Goal: Task Accomplishment & Management: Manage account settings

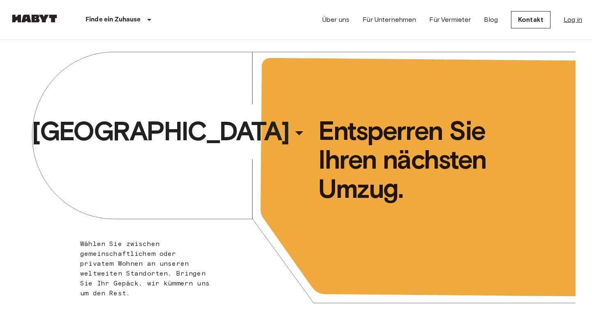
click at [570, 24] on link "Log in" at bounding box center [573, 20] width 19 height 10
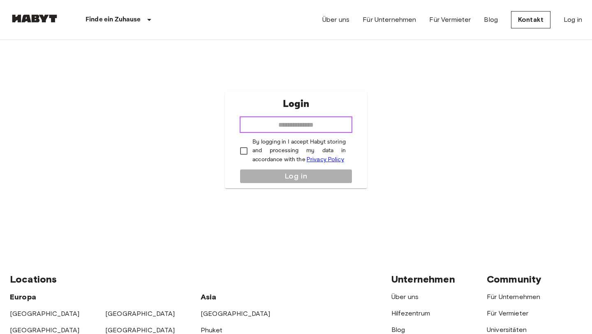
click at [293, 128] on input "email" at bounding box center [296, 124] width 113 height 16
type input "**********"
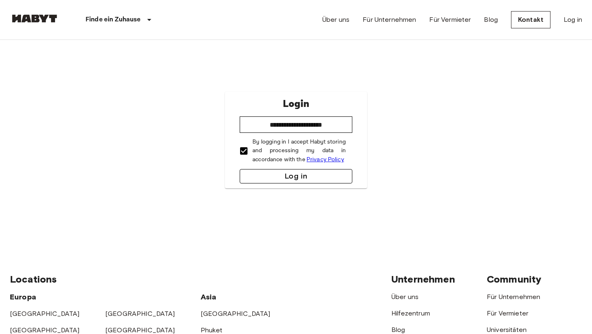
click at [271, 174] on button "Log in" at bounding box center [296, 176] width 113 height 14
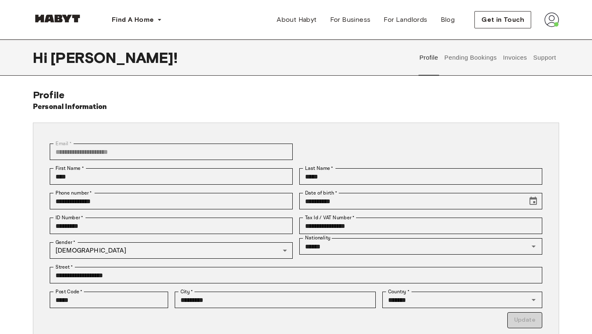
click at [460, 58] on button "Pending Bookings" at bounding box center [470, 57] width 55 height 36
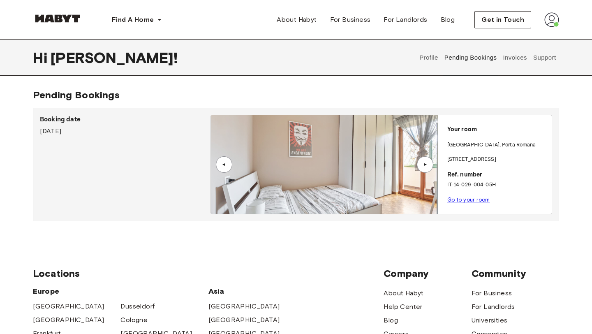
click at [427, 159] on div "▲" at bounding box center [425, 164] width 16 height 16
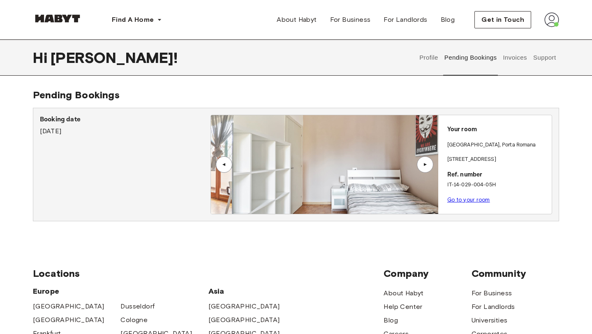
click at [427, 159] on div "▲" at bounding box center [425, 164] width 16 height 16
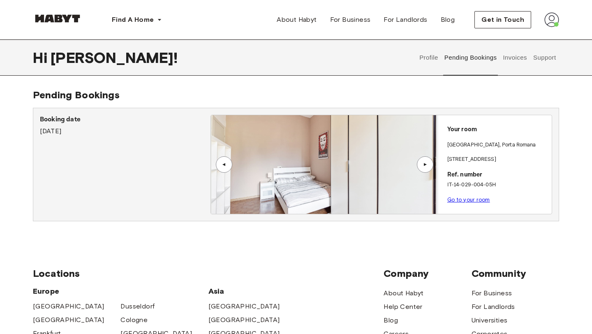
click at [512, 56] on button "Invoices" at bounding box center [515, 57] width 26 height 36
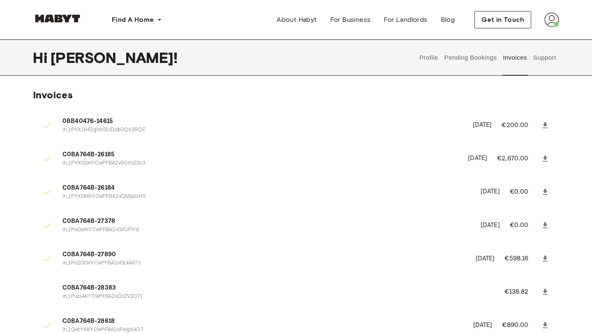
click at [452, 56] on button "Pending Bookings" at bounding box center [470, 57] width 55 height 36
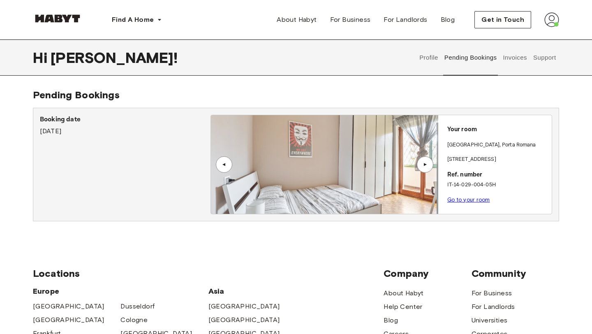
click at [515, 58] on button "Invoices" at bounding box center [515, 57] width 26 height 36
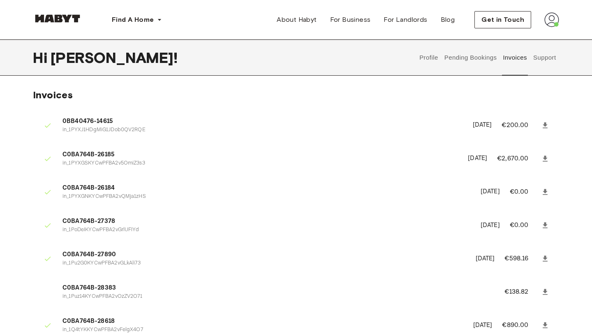
click at [480, 60] on button "Pending Bookings" at bounding box center [470, 57] width 55 height 36
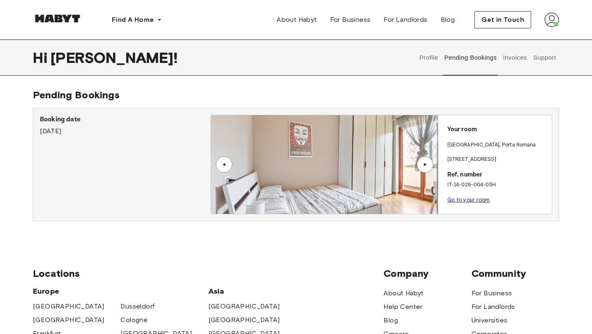
click at [144, 139] on div "Booking date July 2nd, 2024" at bounding box center [125, 165] width 171 height 100
click at [56, 122] on p "Booking date" at bounding box center [125, 120] width 171 height 10
click at [430, 56] on button "Profile" at bounding box center [429, 57] width 21 height 36
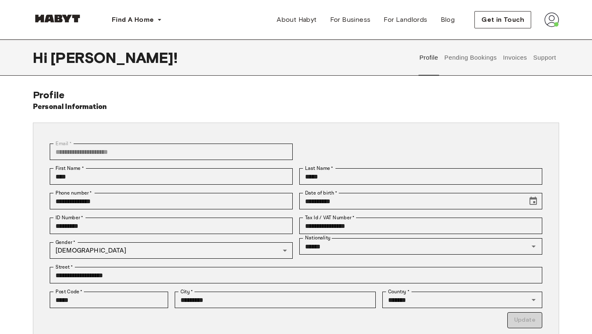
click at [459, 57] on button "Pending Bookings" at bounding box center [470, 57] width 55 height 36
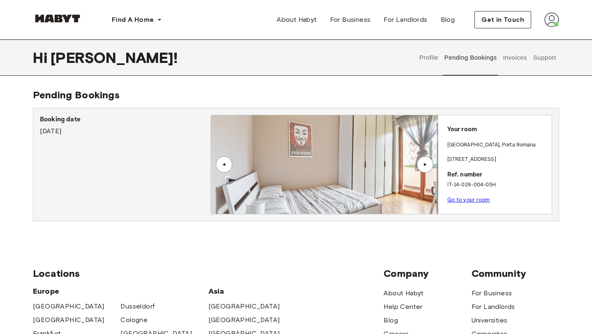
click at [468, 200] on link "Go to your room" at bounding box center [468, 200] width 43 height 6
click at [552, 18] on img at bounding box center [552, 19] width 15 height 15
click at [424, 161] on div "▲" at bounding box center [425, 164] width 16 height 16
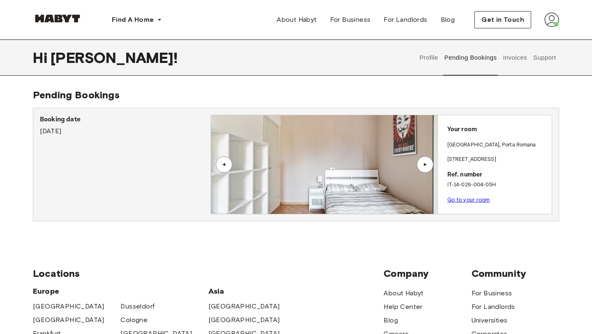
click at [424, 161] on div "▲" at bounding box center [425, 164] width 16 height 16
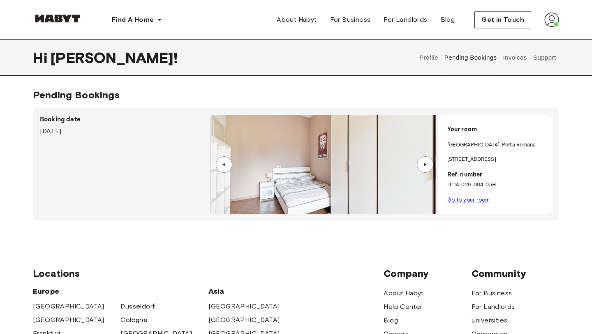
click at [424, 161] on div "▲" at bounding box center [425, 164] width 16 height 16
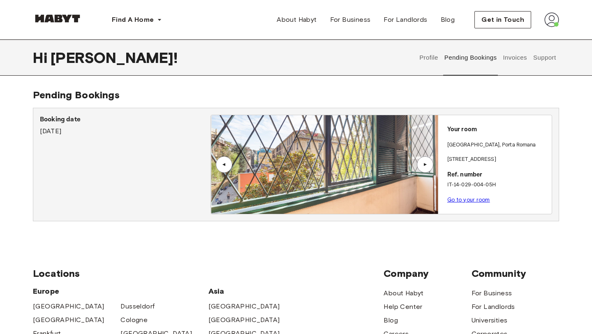
click at [424, 161] on div "▲" at bounding box center [425, 164] width 16 height 16
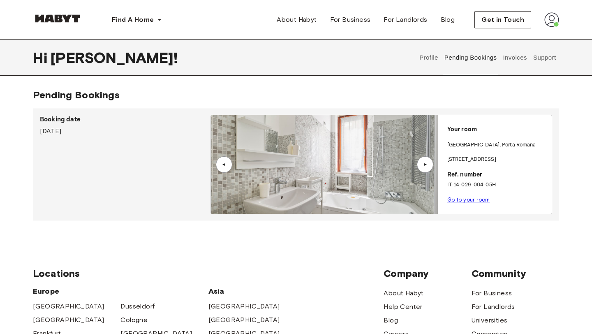
click at [424, 161] on div "▲" at bounding box center [425, 164] width 16 height 16
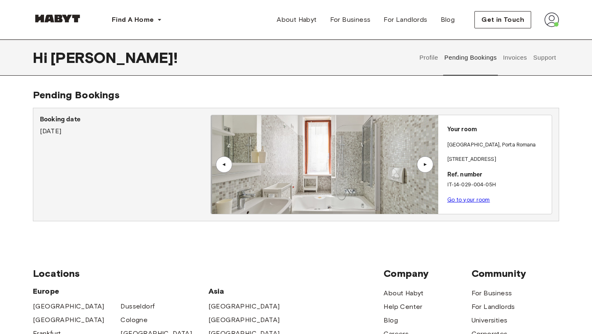
click at [424, 161] on div "▲" at bounding box center [425, 164] width 16 height 16
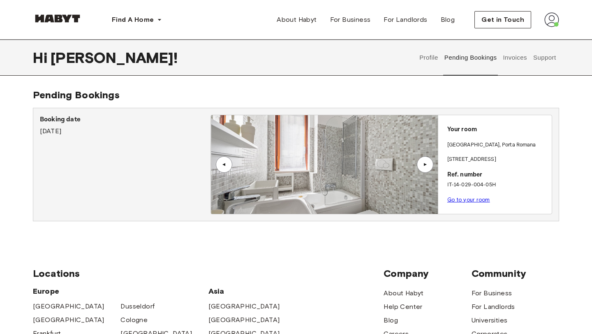
click at [424, 161] on div "▲" at bounding box center [425, 164] width 16 height 16
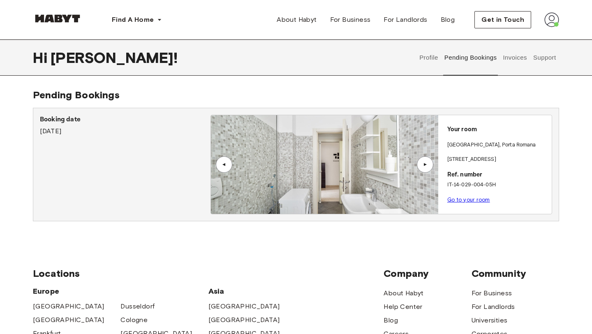
click at [424, 161] on div "▲" at bounding box center [425, 164] width 16 height 16
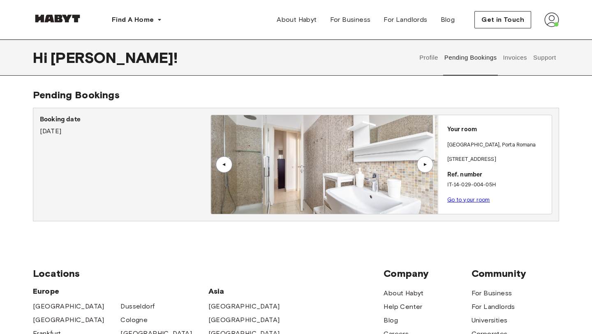
click at [424, 161] on div "▲" at bounding box center [425, 164] width 16 height 16
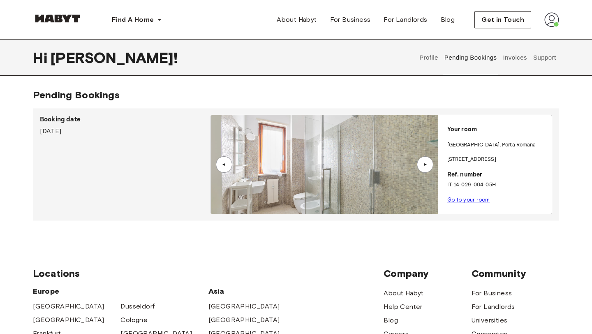
click at [424, 161] on div "▲" at bounding box center [425, 164] width 16 height 16
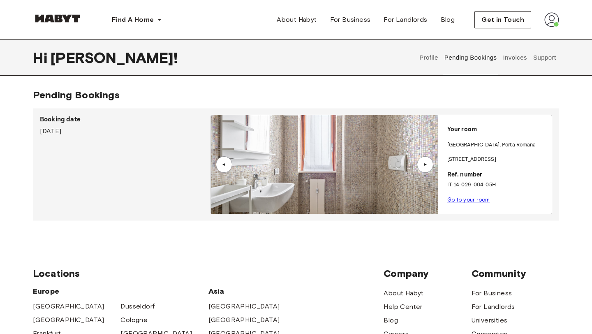
click at [424, 161] on div "▲" at bounding box center [425, 164] width 16 height 16
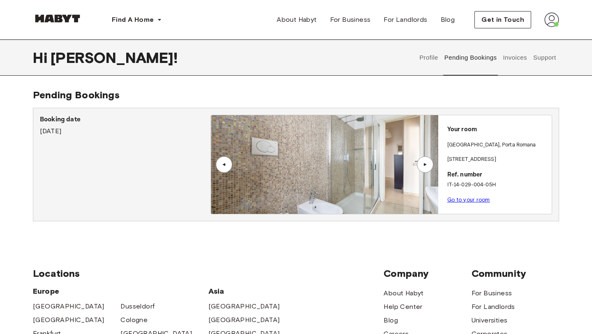
click at [424, 161] on div "▲" at bounding box center [425, 164] width 16 height 16
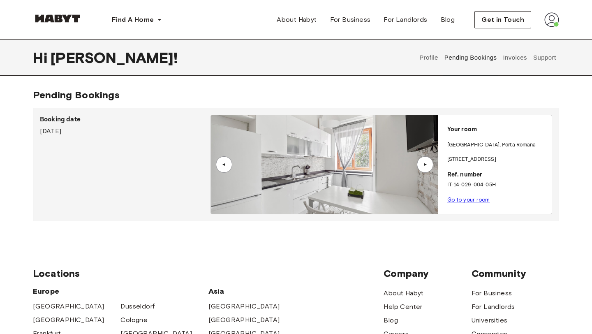
click at [424, 161] on div "▲" at bounding box center [425, 164] width 16 height 16
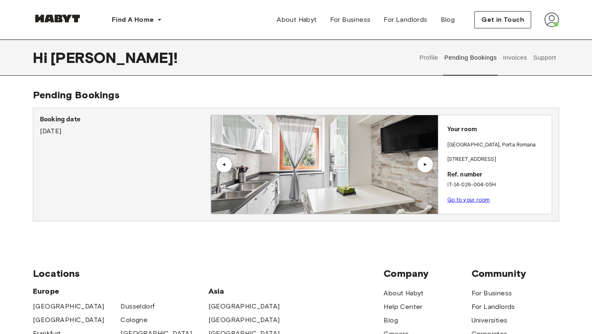
click at [424, 161] on div "▲" at bounding box center [425, 164] width 16 height 16
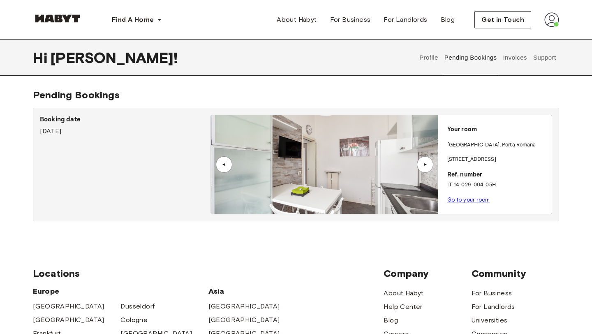
click at [424, 161] on div "▲" at bounding box center [425, 164] width 16 height 16
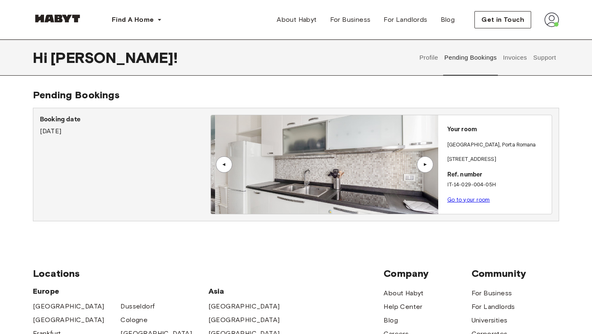
click at [424, 161] on div "▲" at bounding box center [425, 164] width 16 height 16
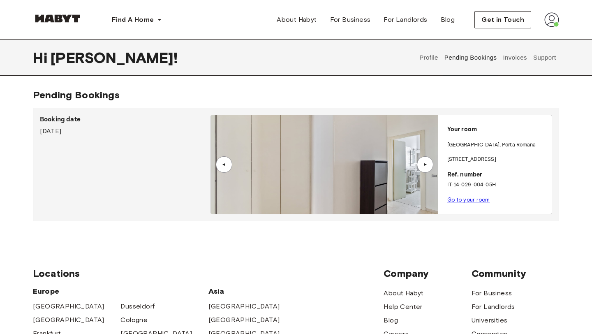
click at [424, 161] on div "▲" at bounding box center [425, 164] width 16 height 16
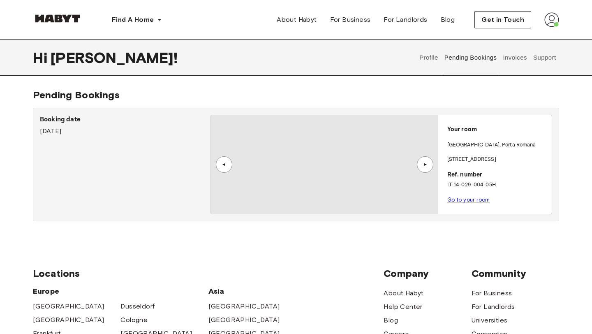
click at [424, 161] on div "▲" at bounding box center [425, 164] width 16 height 16
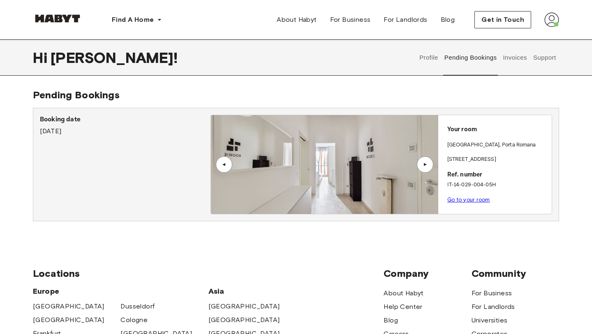
click at [424, 161] on div "▲" at bounding box center [425, 164] width 16 height 16
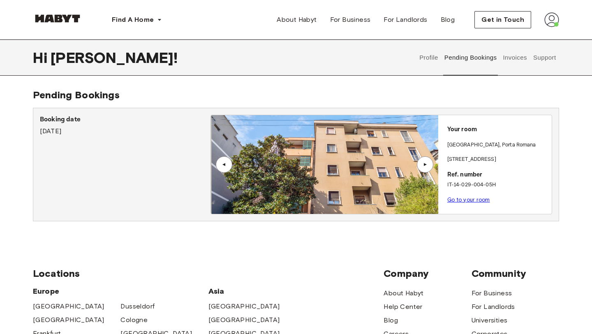
click at [424, 161] on div "▲" at bounding box center [425, 164] width 16 height 16
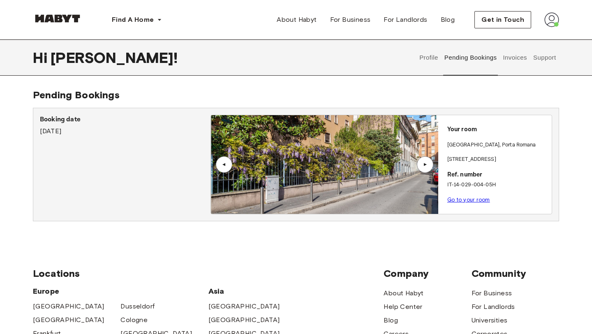
click at [424, 161] on div "▲" at bounding box center [425, 164] width 16 height 16
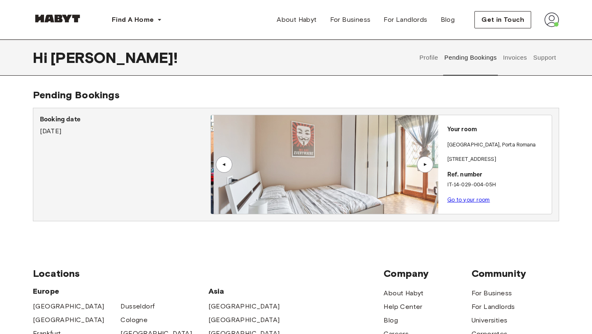
click at [424, 161] on div "▲" at bounding box center [425, 164] width 16 height 16
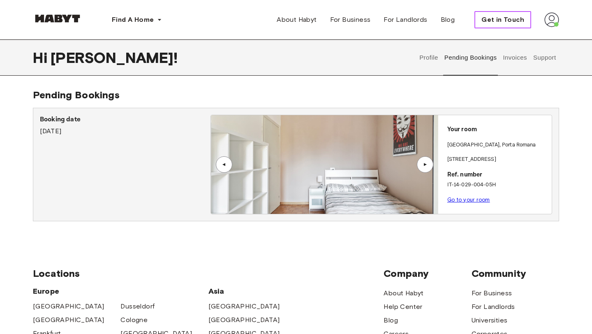
click at [508, 26] on button "Get in Touch" at bounding box center [503, 19] width 57 height 17
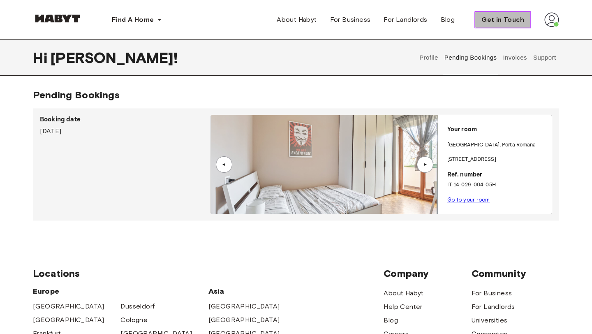
click at [512, 19] on span "Get in Touch" at bounding box center [503, 20] width 43 height 10
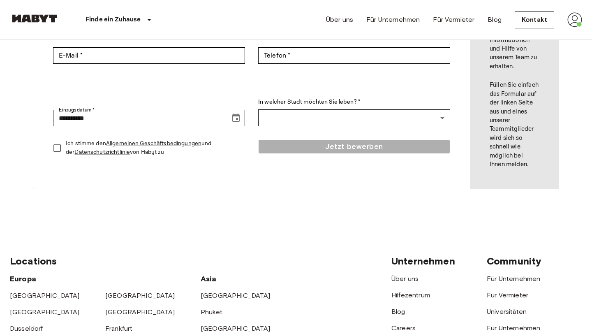
scroll to position [236, 0]
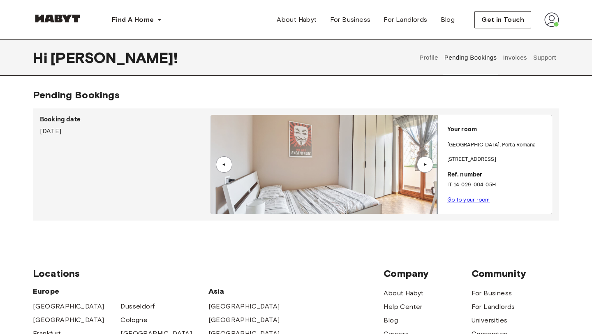
click at [538, 62] on button "Support" at bounding box center [544, 57] width 25 height 36
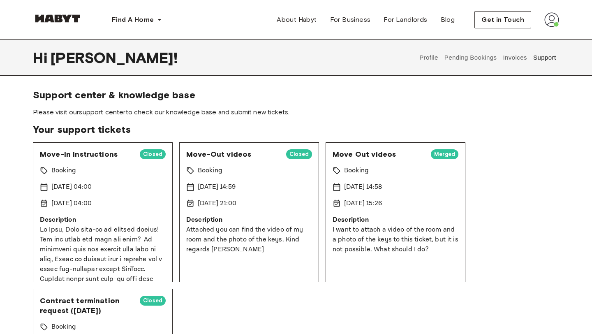
click at [102, 112] on link "support center" at bounding box center [102, 112] width 46 height 8
